Goal: Task Accomplishment & Management: Use online tool/utility

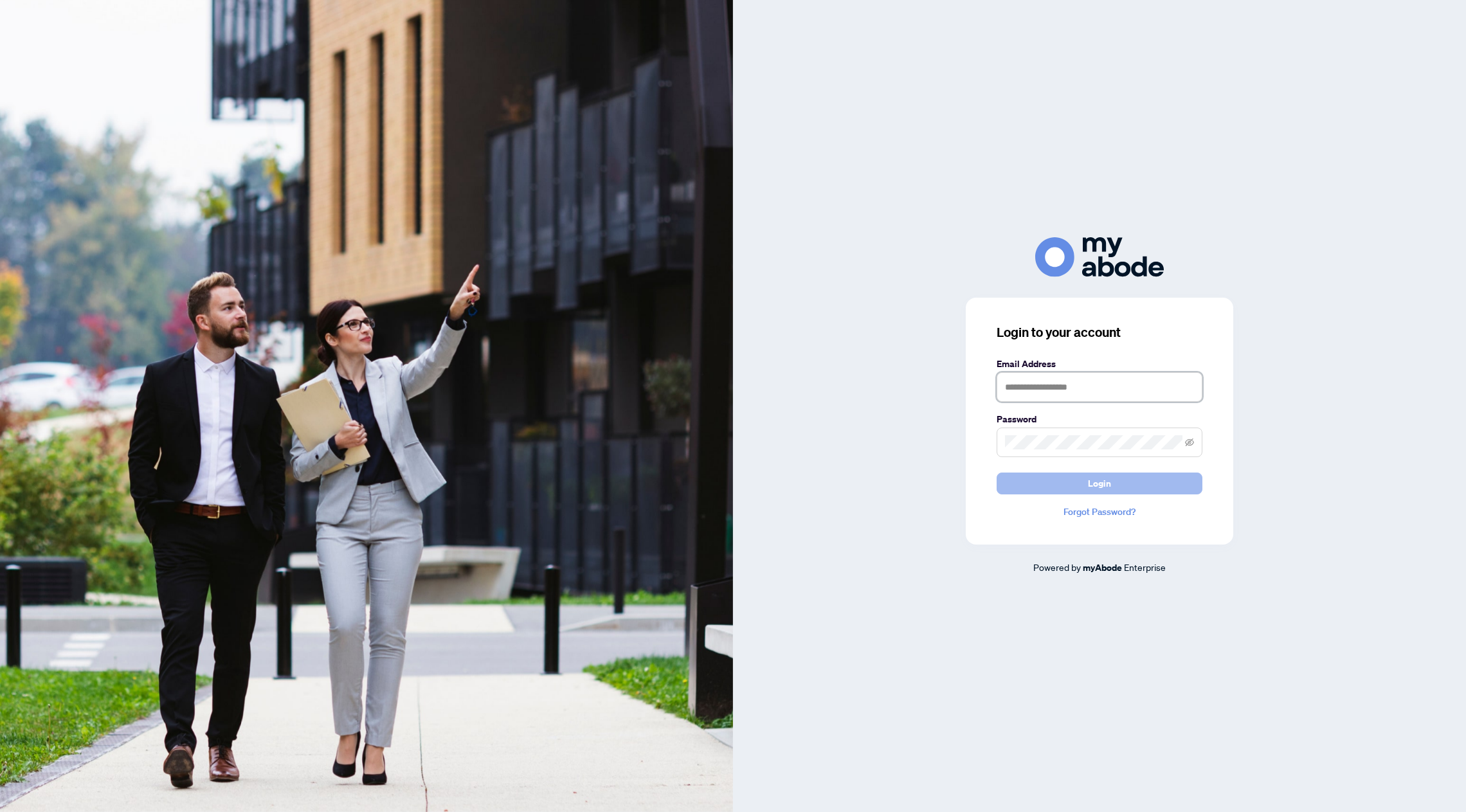
type input "**********"
click at [1102, 489] on span "Login" at bounding box center [1099, 483] width 23 height 21
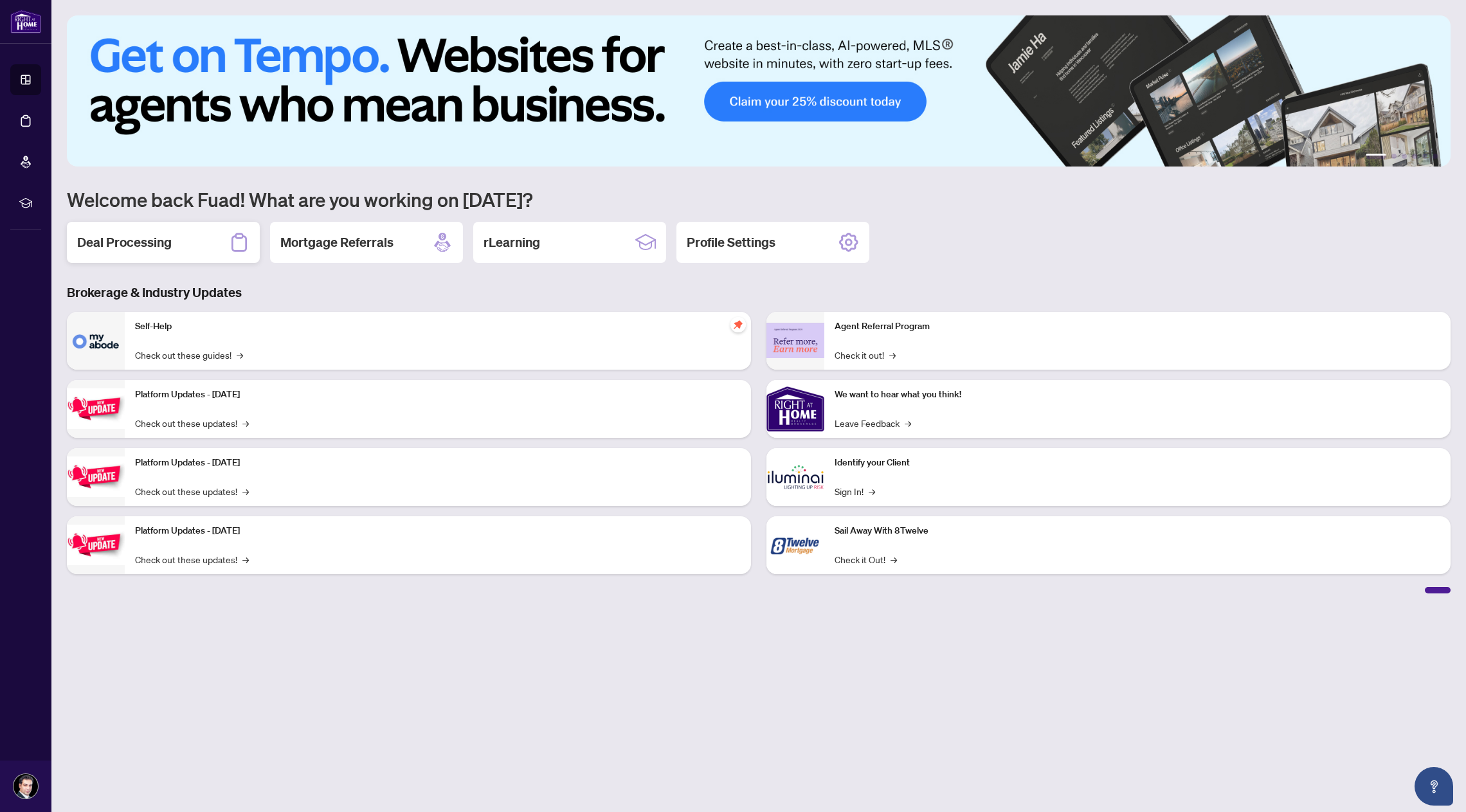
click at [201, 244] on div "Deal Processing" at bounding box center [163, 242] width 193 height 41
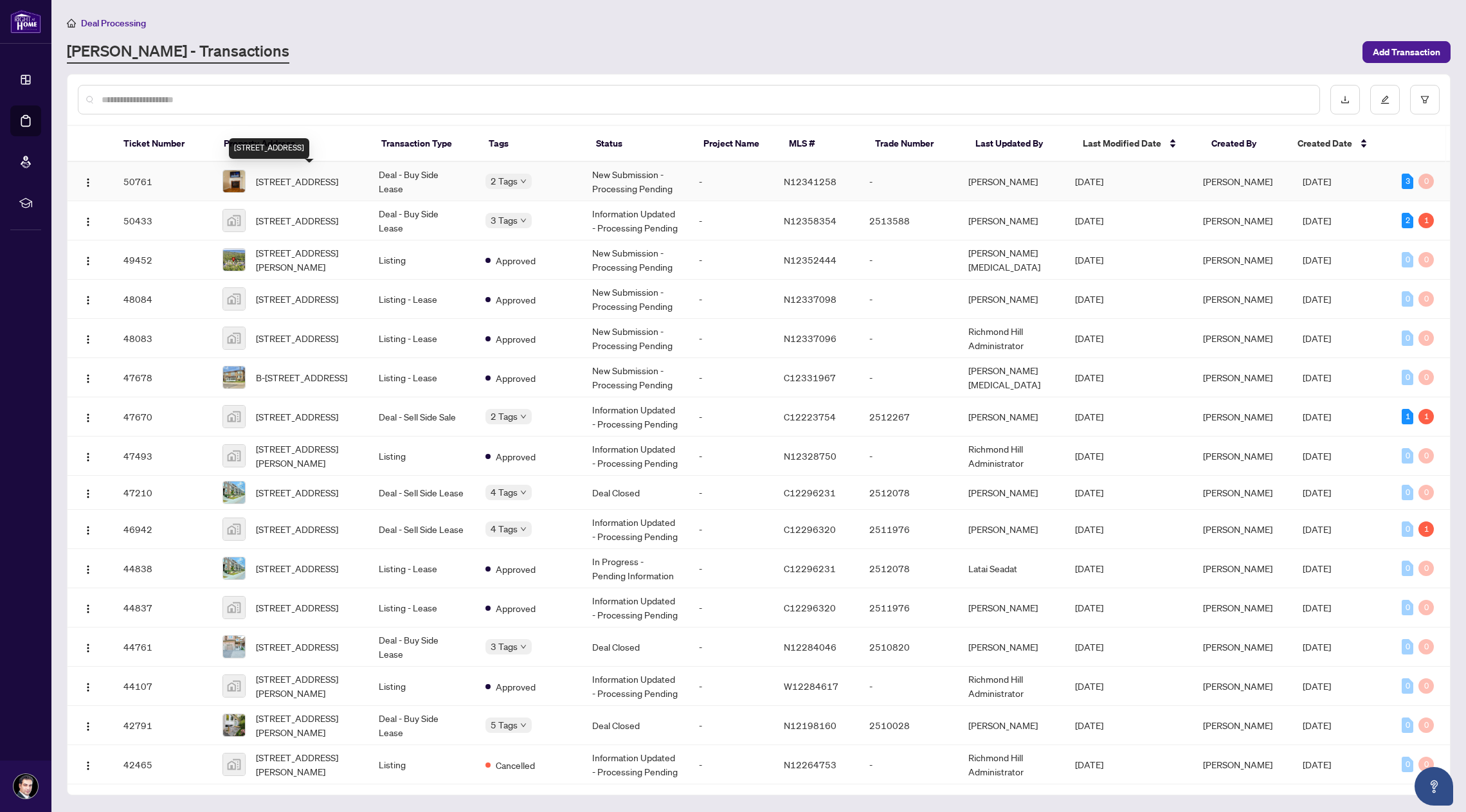
click at [305, 176] on span "[STREET_ADDRESS]" at bounding box center [297, 181] width 82 height 15
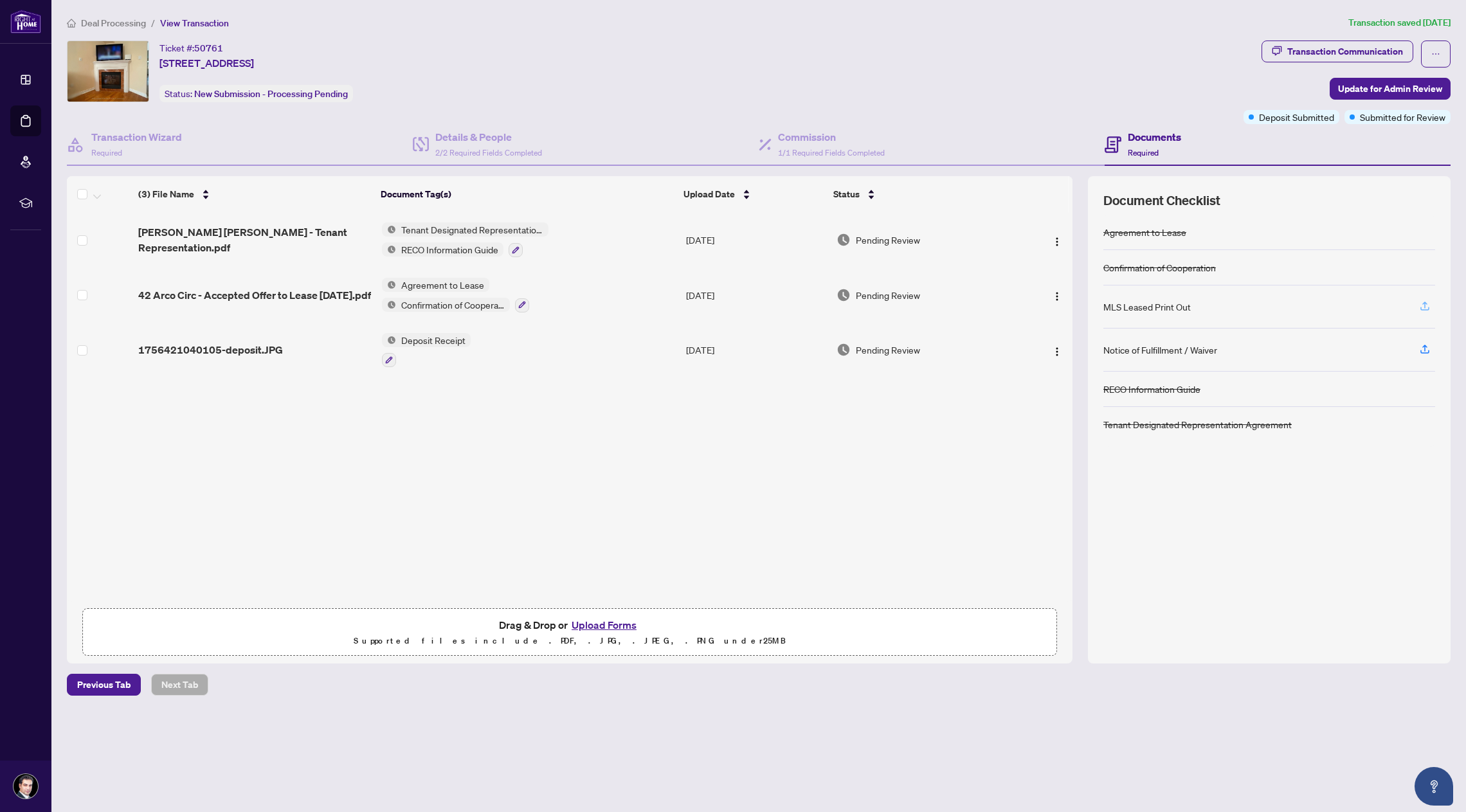
click at [1423, 307] on icon "button" at bounding box center [1424, 305] width 12 height 12
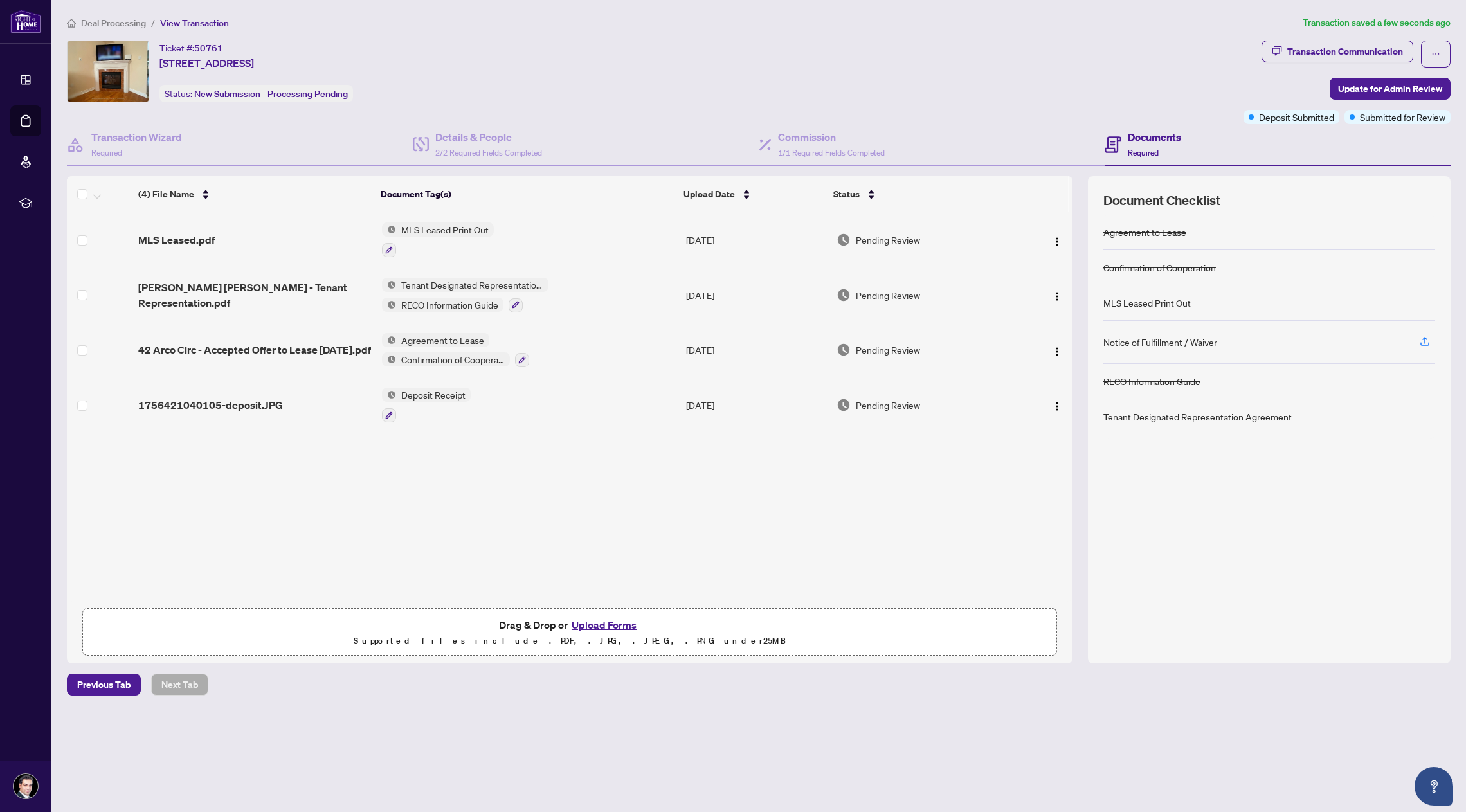
click at [945, 504] on div "MLS Leased.pdf MLS Leased Print Out [DATE] Pending Review [PERSON_NAME] [PERSON…" at bounding box center [569, 406] width 1006 height 389
click at [1352, 84] on span "Update for Admin Review" at bounding box center [1389, 88] width 104 height 21
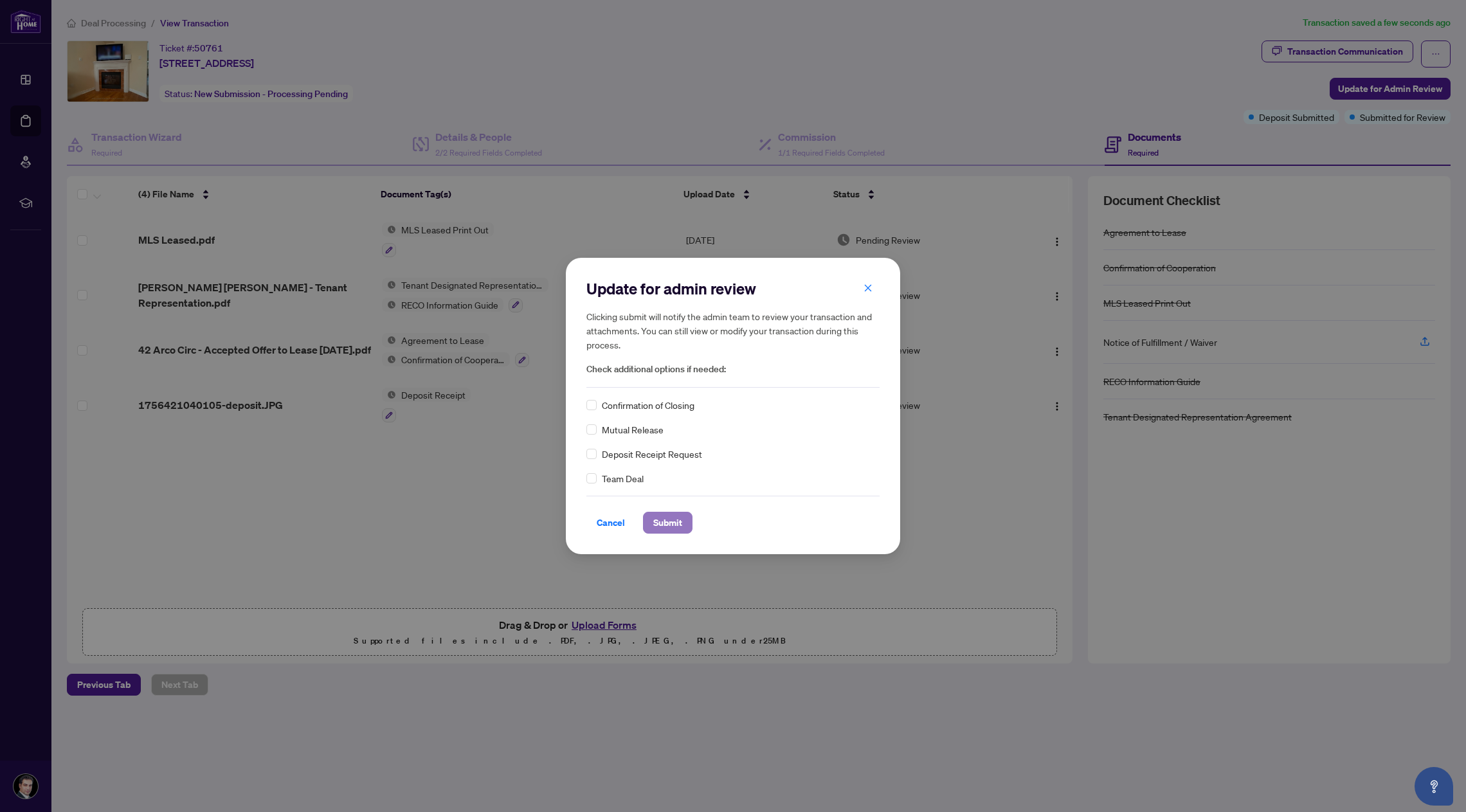
click at [670, 526] on span "Submit" at bounding box center [667, 522] width 29 height 21
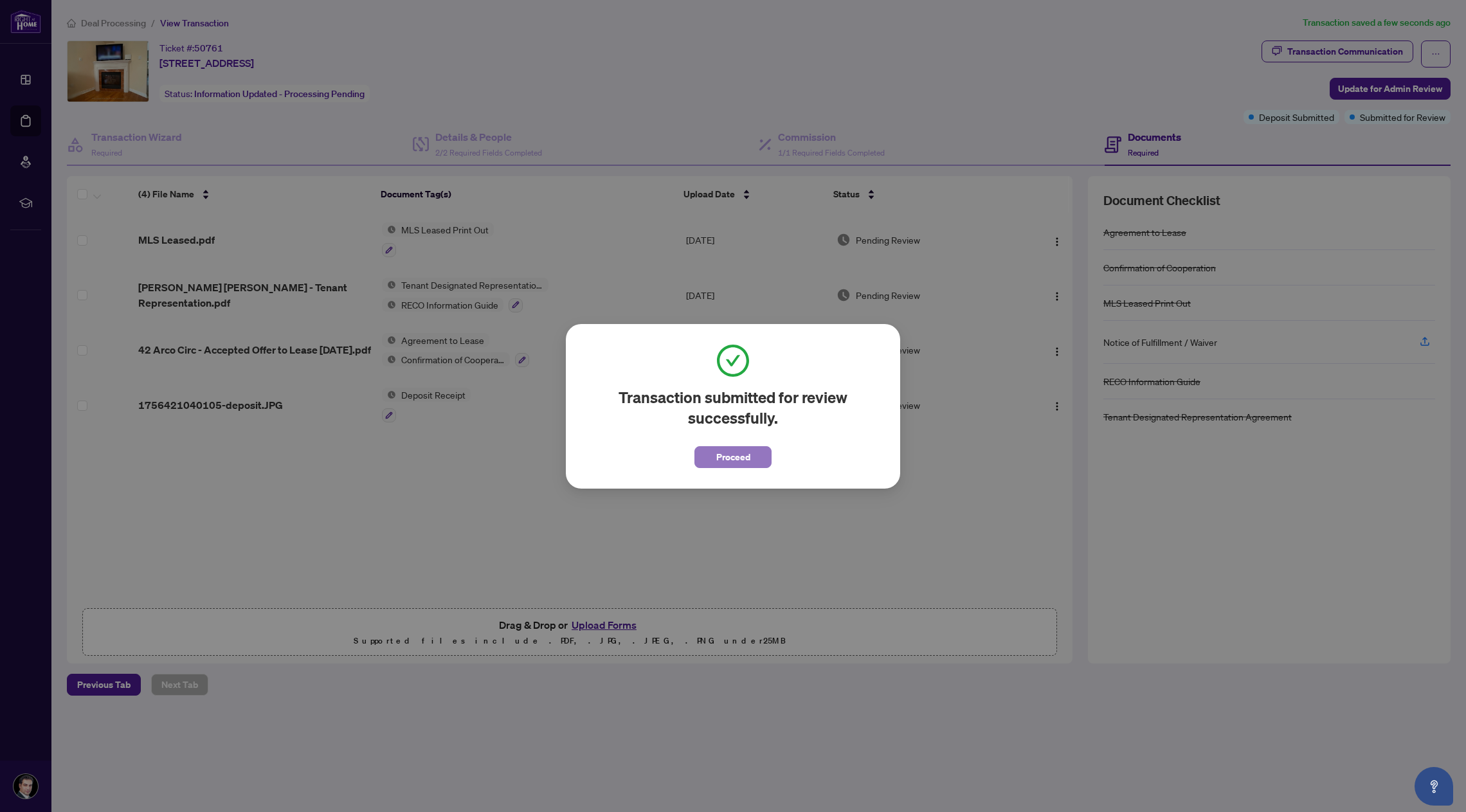
click at [753, 457] on button "Proceed" at bounding box center [733, 457] width 77 height 22
